Goal: Information Seeking & Learning: Learn about a topic

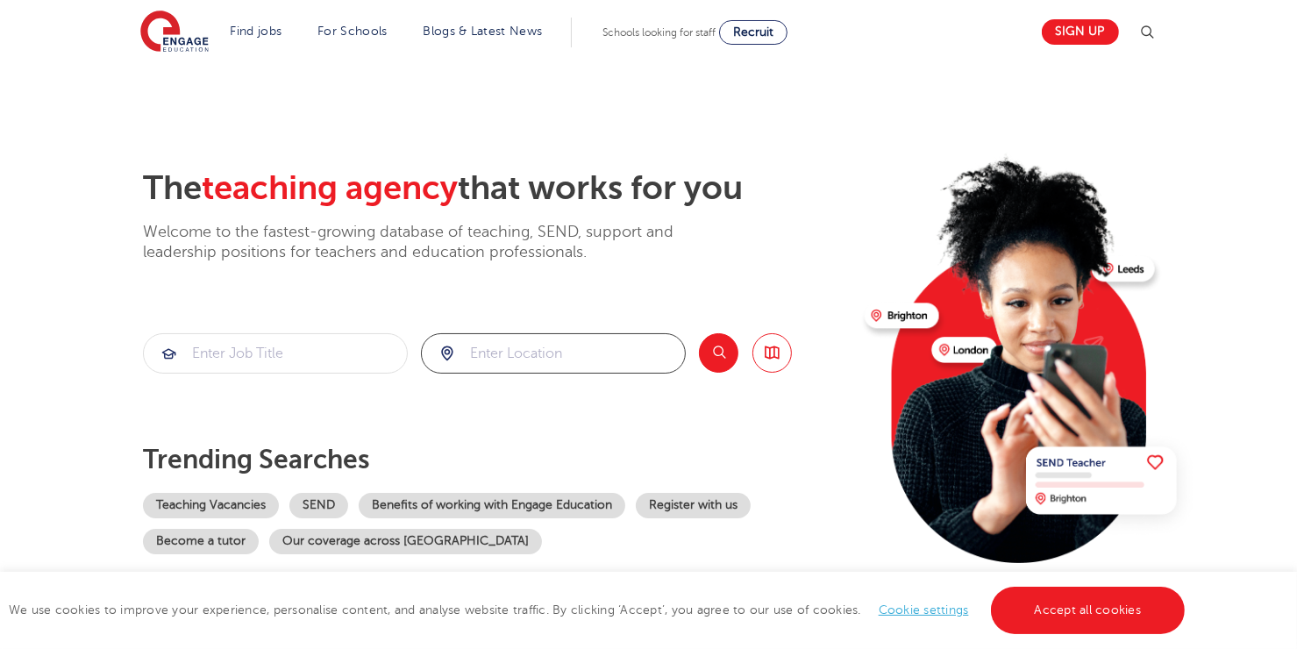
click at [560, 342] on input "search" at bounding box center [553, 353] width 263 height 39
type input "d"
click at [723, 346] on button "Search" at bounding box center [718, 352] width 39 height 39
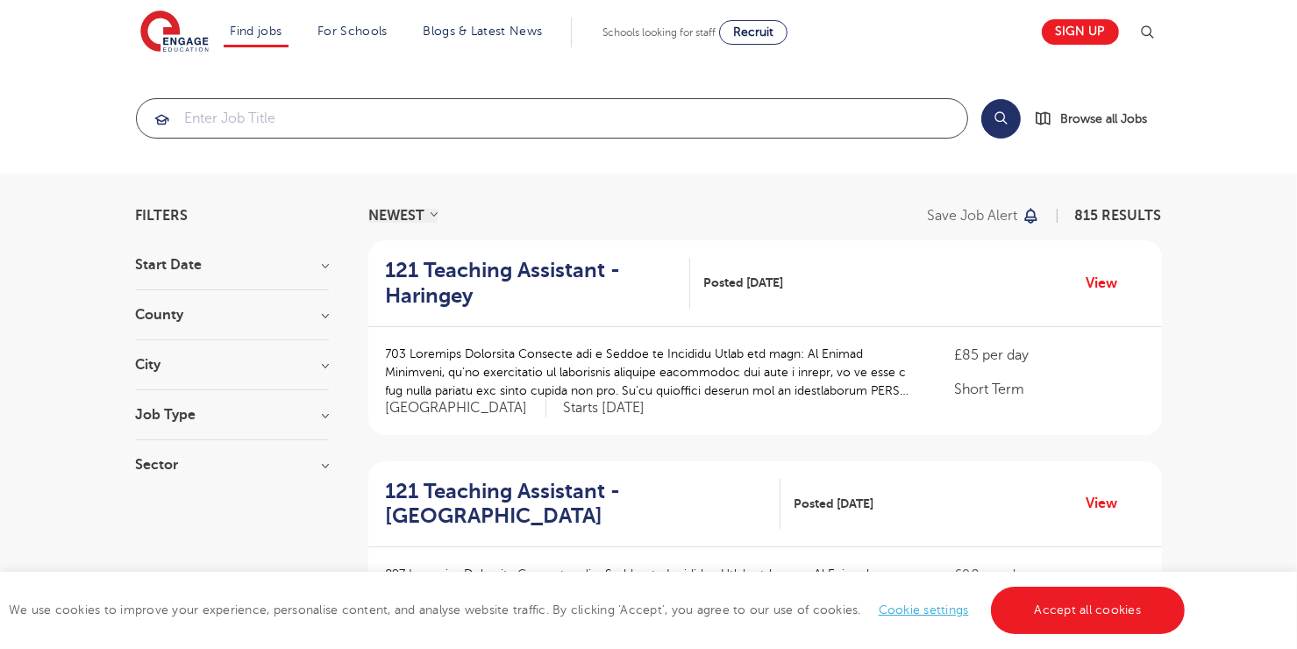
click at [416, 112] on input "search" at bounding box center [552, 118] width 831 height 39
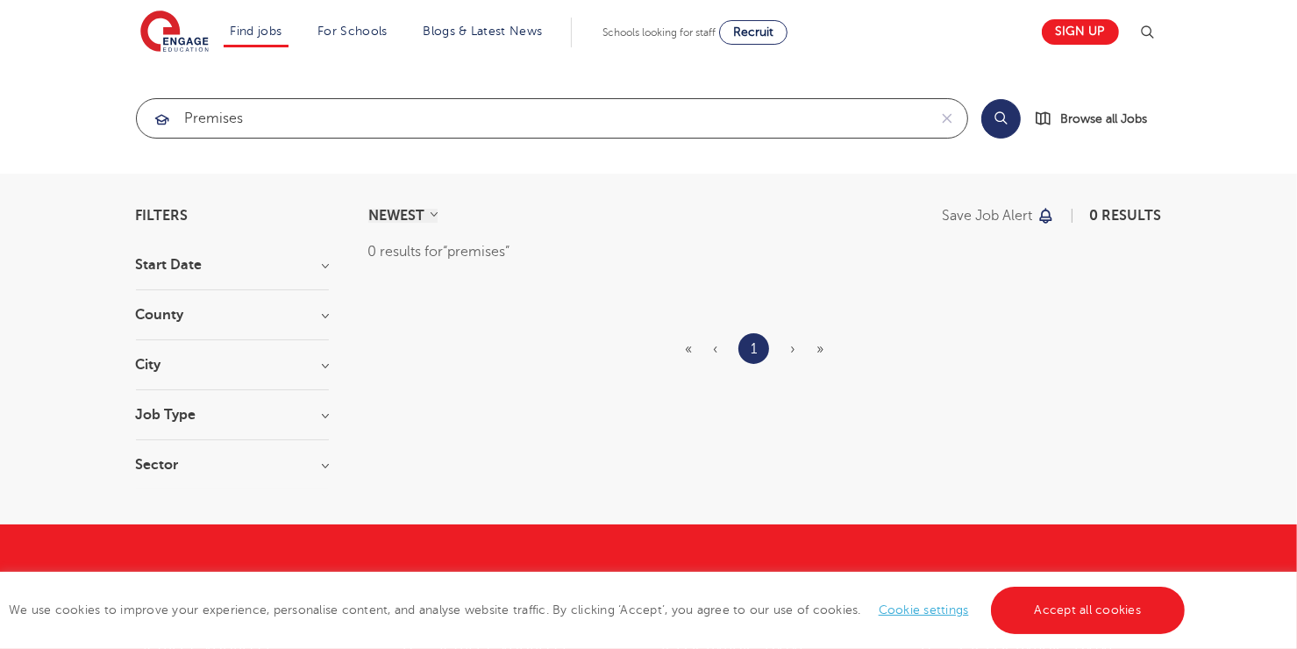
click button "Submit" at bounding box center [0, 0] width 0 height 0
drag, startPoint x: 309, startPoint y: 121, endPoint x: 117, endPoint y: 100, distance: 193.2
click at [117, 100] on section "premises Search Browse all Jobs" at bounding box center [648, 118] width 1297 height 111
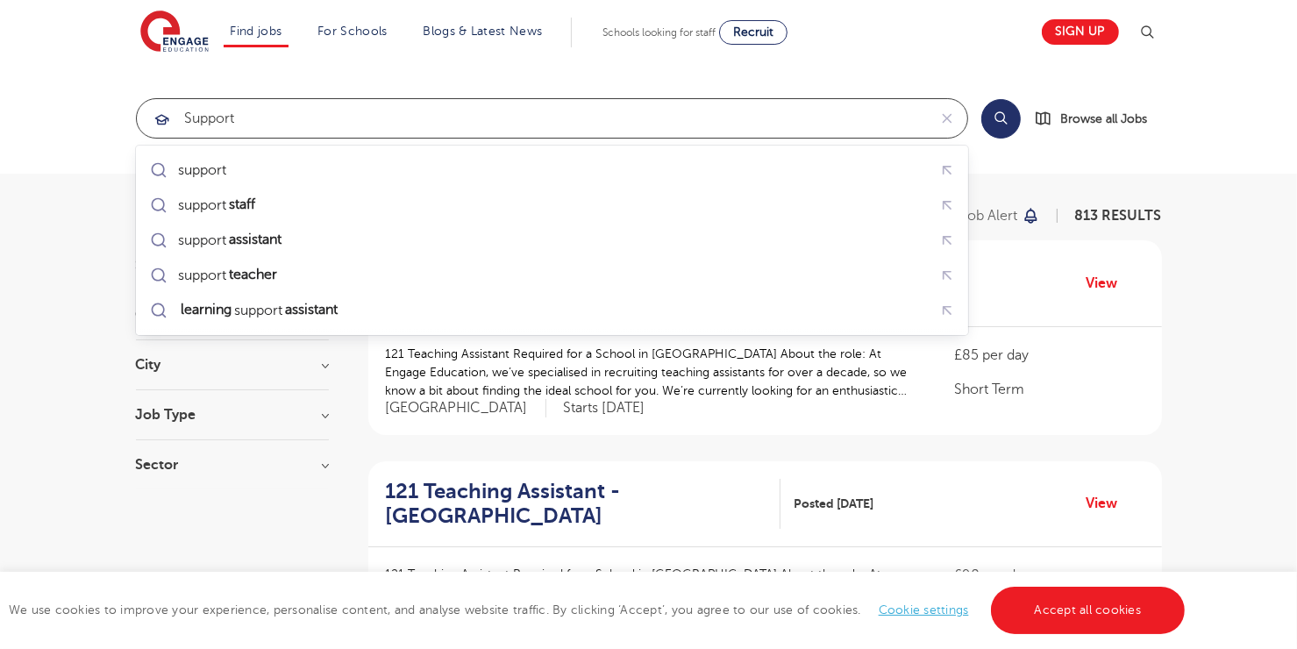
click button "Submit" at bounding box center [0, 0] width 0 height 0
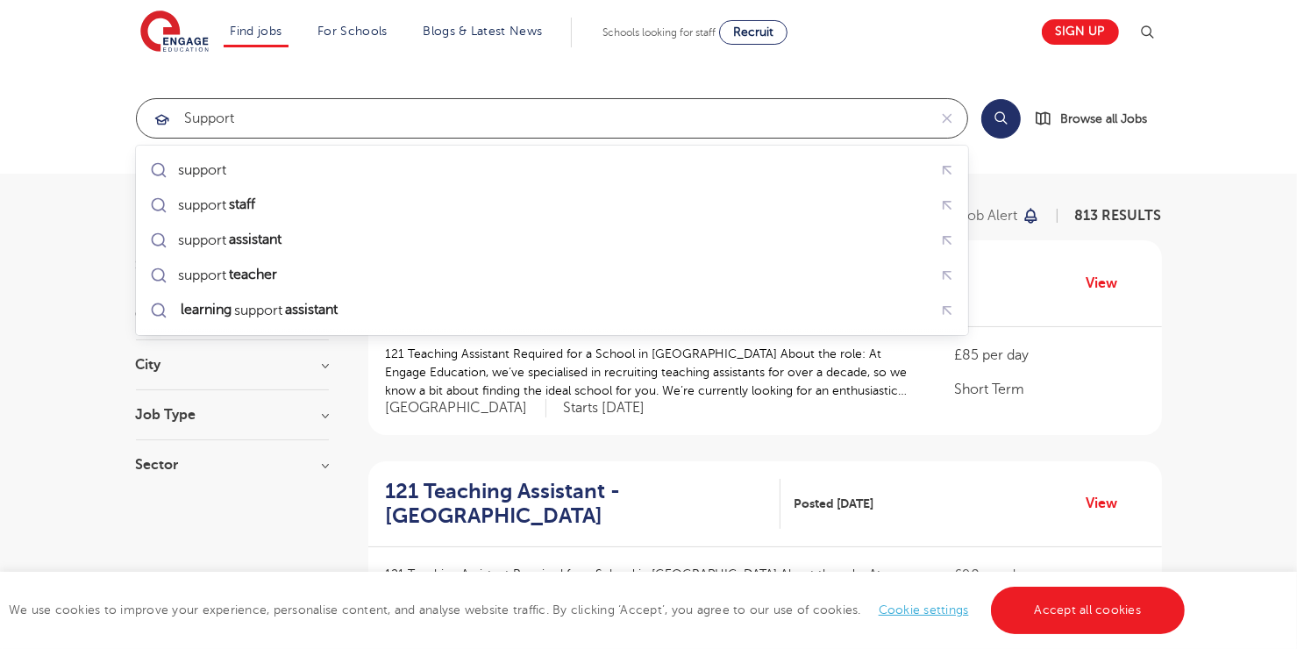
drag, startPoint x: 314, startPoint y: 114, endPoint x: 9, endPoint y: 135, distance: 306.0
click at [9, 135] on section "support Search Browse all Jobs" at bounding box center [648, 118] width 1297 height 111
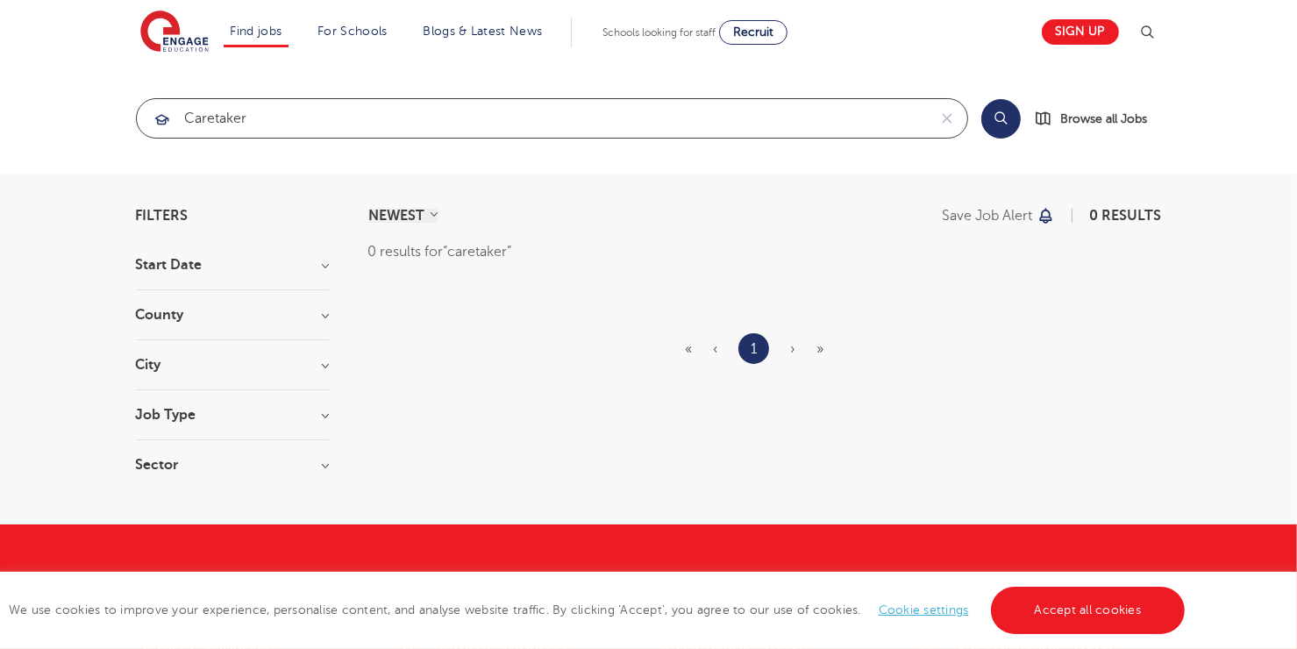
type input "caretaker"
click button "Submit" at bounding box center [0, 0] width 0 height 0
